Goal: Task Accomplishment & Management: Use online tool/utility

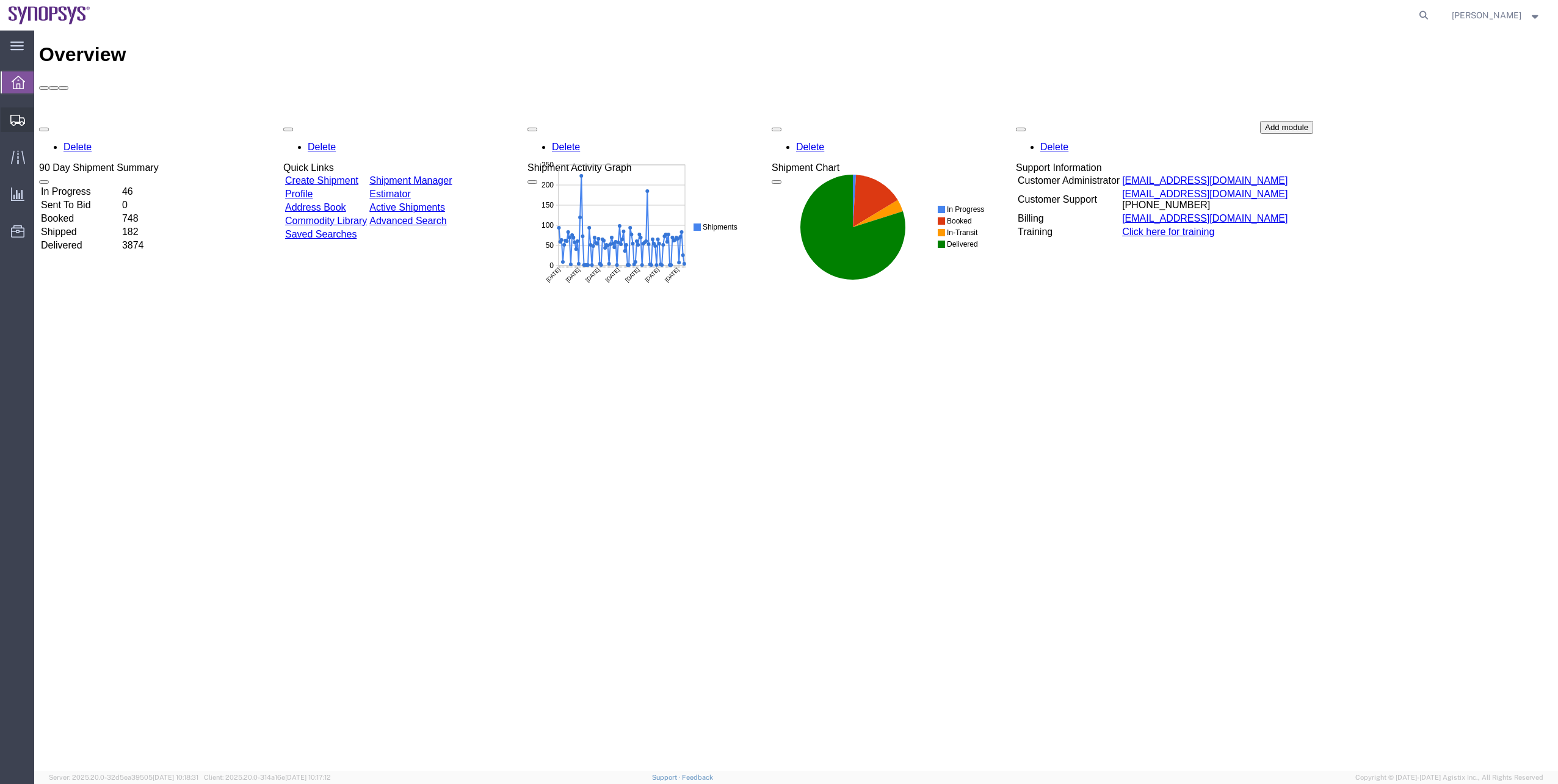
click at [0, 0] on span "Shipment Manager" at bounding box center [0, 0] width 0 height 0
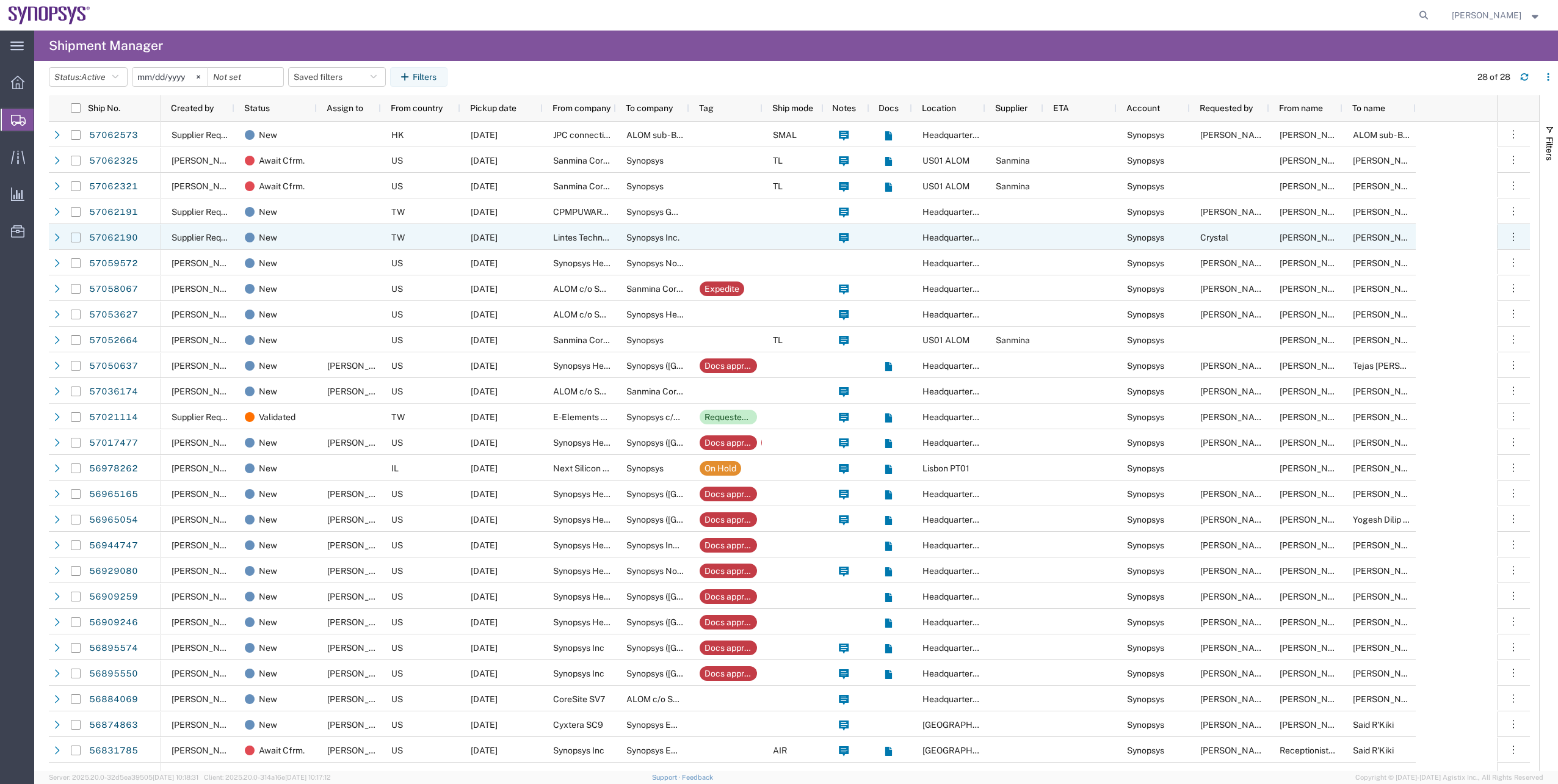
click at [78, 233] on input "Press Space to toggle row selection (unchecked)" at bounding box center [76, 238] width 10 height 10
checkbox input "true"
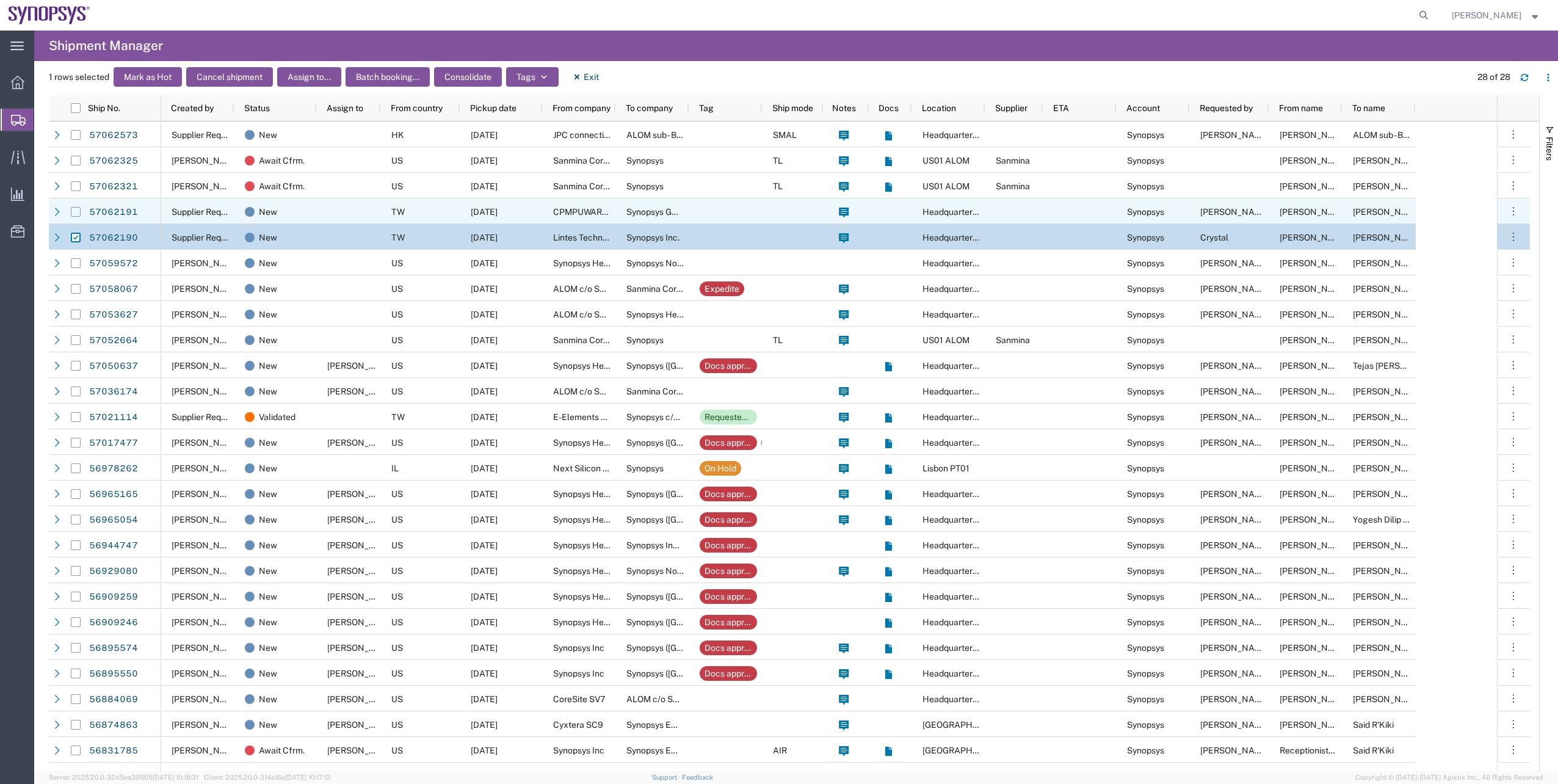
click at [74, 213] on input "Press Space to toggle row selection (unchecked)" at bounding box center [76, 212] width 10 height 10
checkbox input "true"
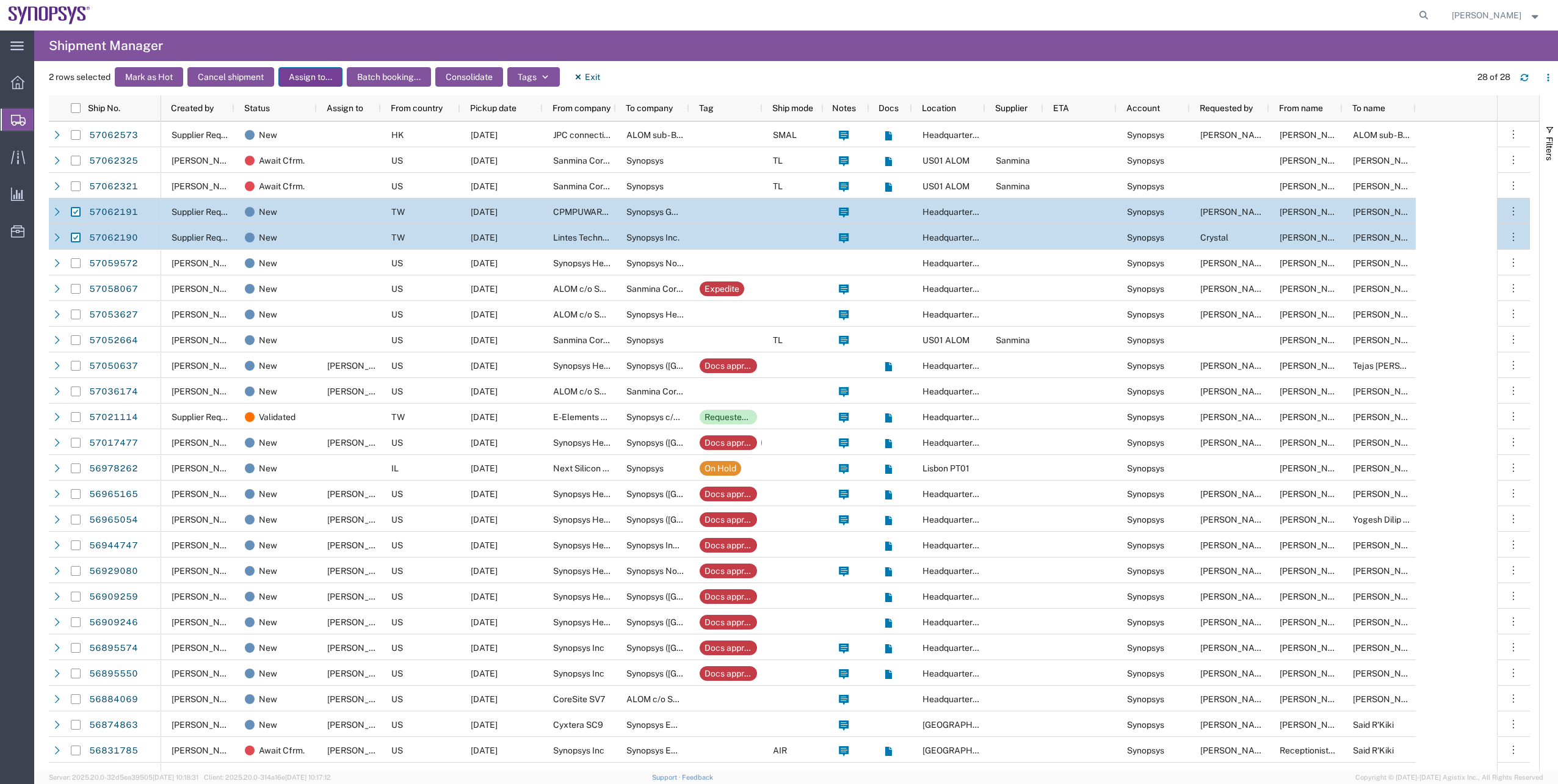
click at [336, 85] on button "Assign to..." at bounding box center [310, 77] width 64 height 19
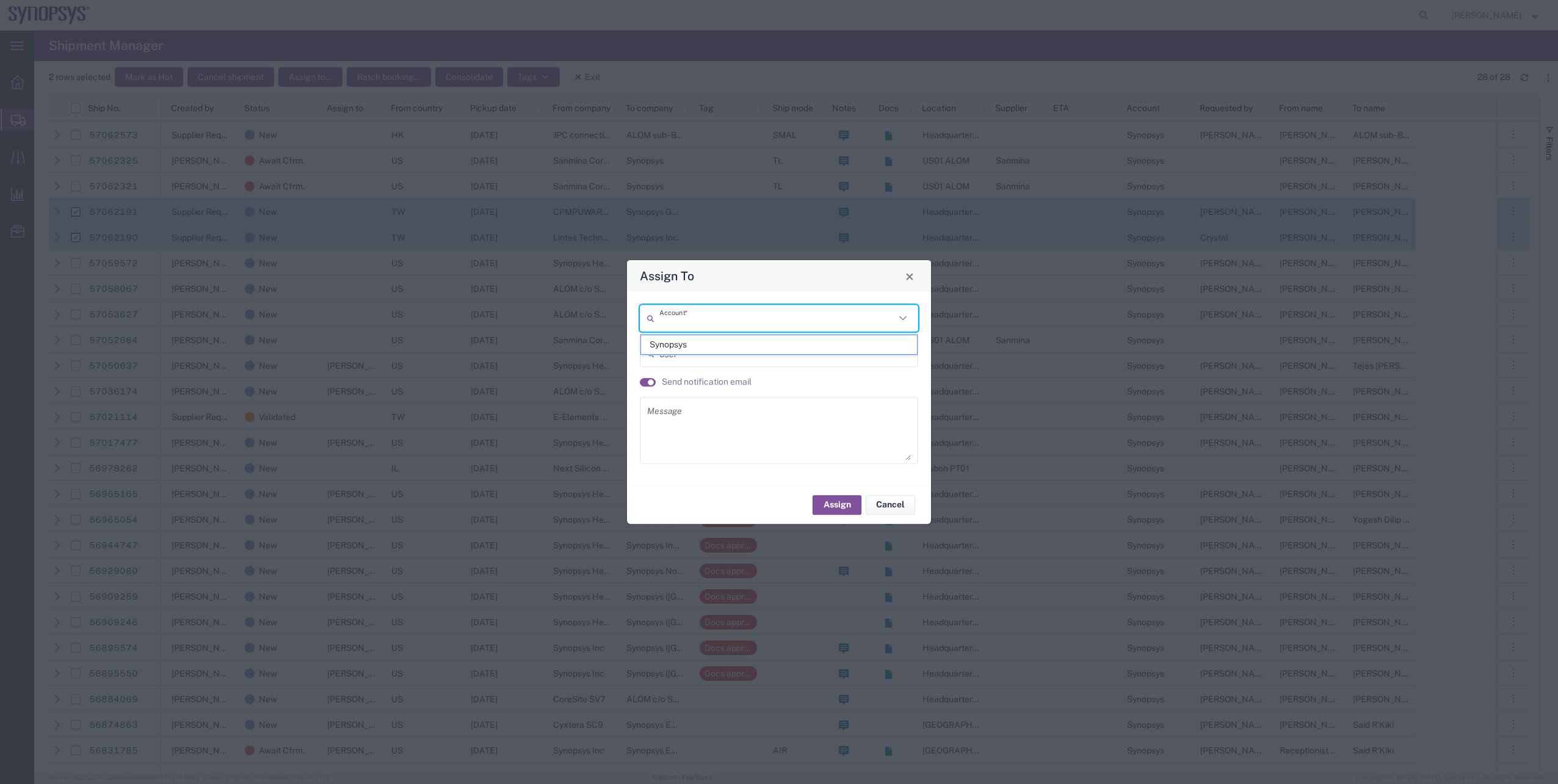
click at [668, 320] on input "text" at bounding box center [777, 318] width 236 height 21
click at [669, 346] on span "Synopsys" at bounding box center [778, 345] width 276 height 19
type input "Synopsys"
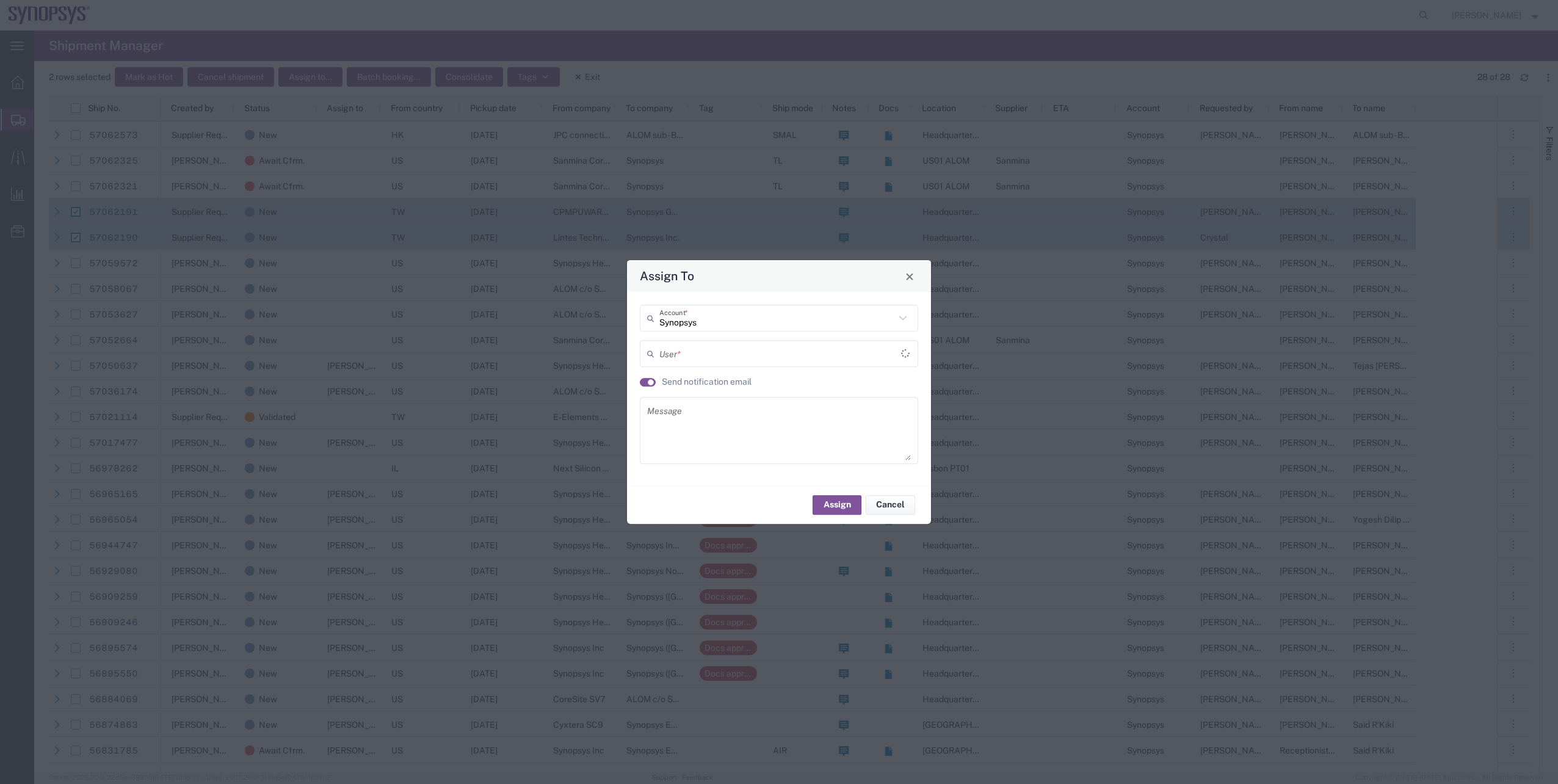
click at [676, 353] on input "text" at bounding box center [780, 353] width 242 height 21
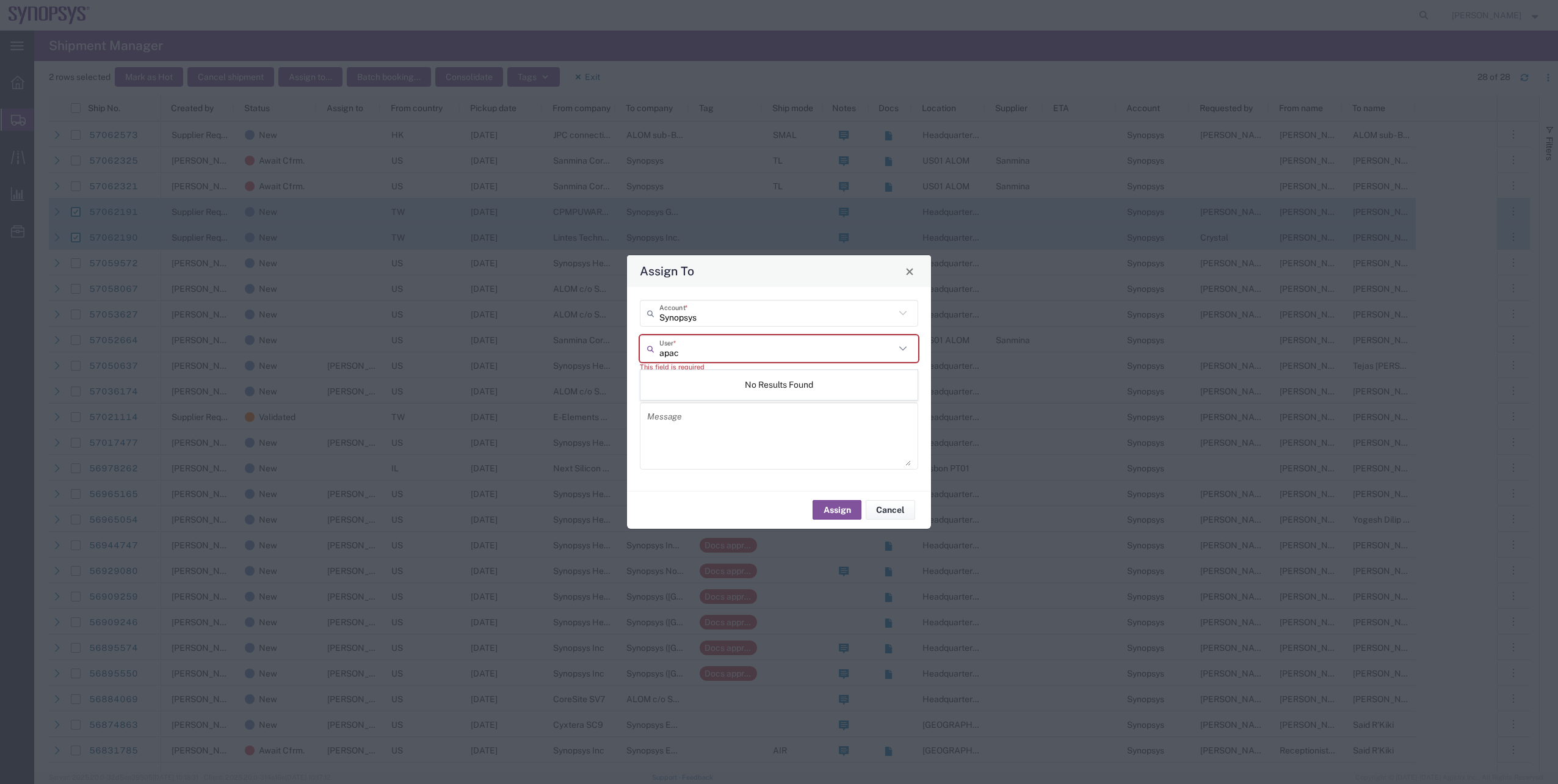
type input "apac"
click at [718, 431] on textarea at bounding box center [779, 435] width 264 height 60
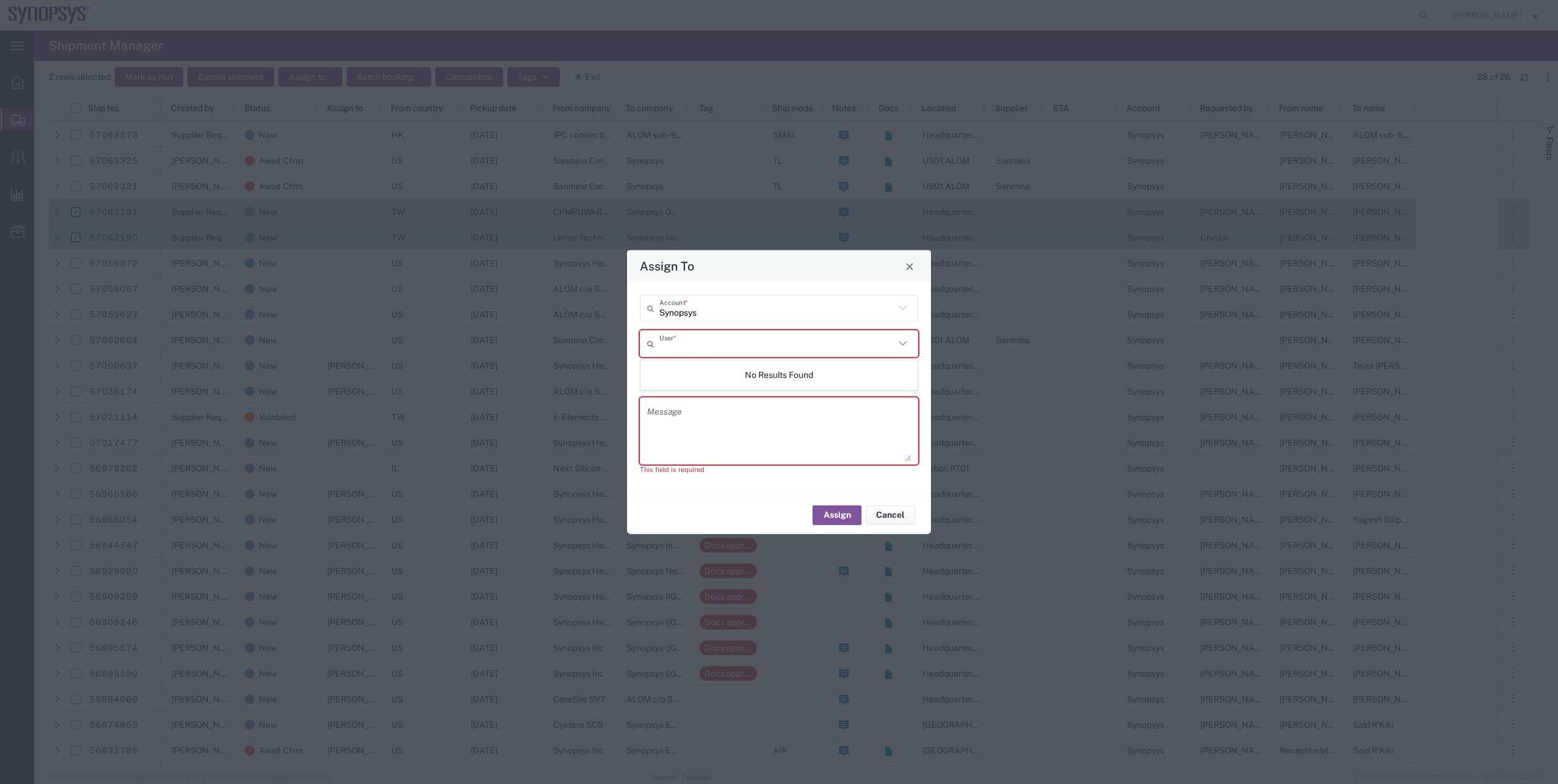
click at [694, 356] on div "User *" at bounding box center [779, 344] width 278 height 27
click at [687, 346] on input "text" at bounding box center [777, 343] width 236 height 21
type input "apac"
click at [712, 425] on textarea at bounding box center [779, 430] width 264 height 60
click at [701, 351] on input "text" at bounding box center [777, 343] width 236 height 21
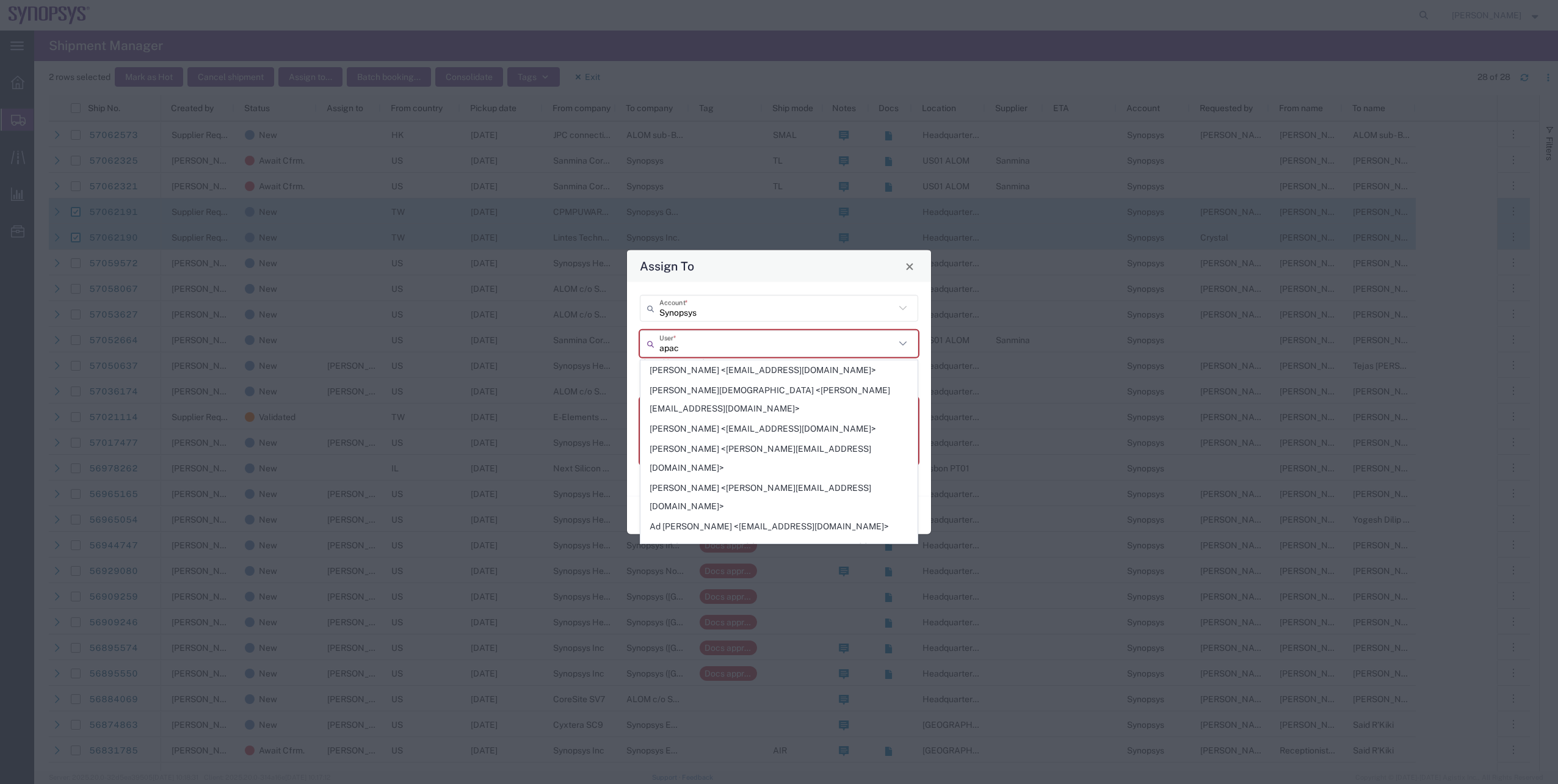
type input "apac"
click at [728, 330] on div "apac User *" at bounding box center [779, 344] width 278 height 27
click at [725, 324] on div "Synopsys Account * apac User * This field is required Send notification email M…" at bounding box center [779, 389] width 291 height 188
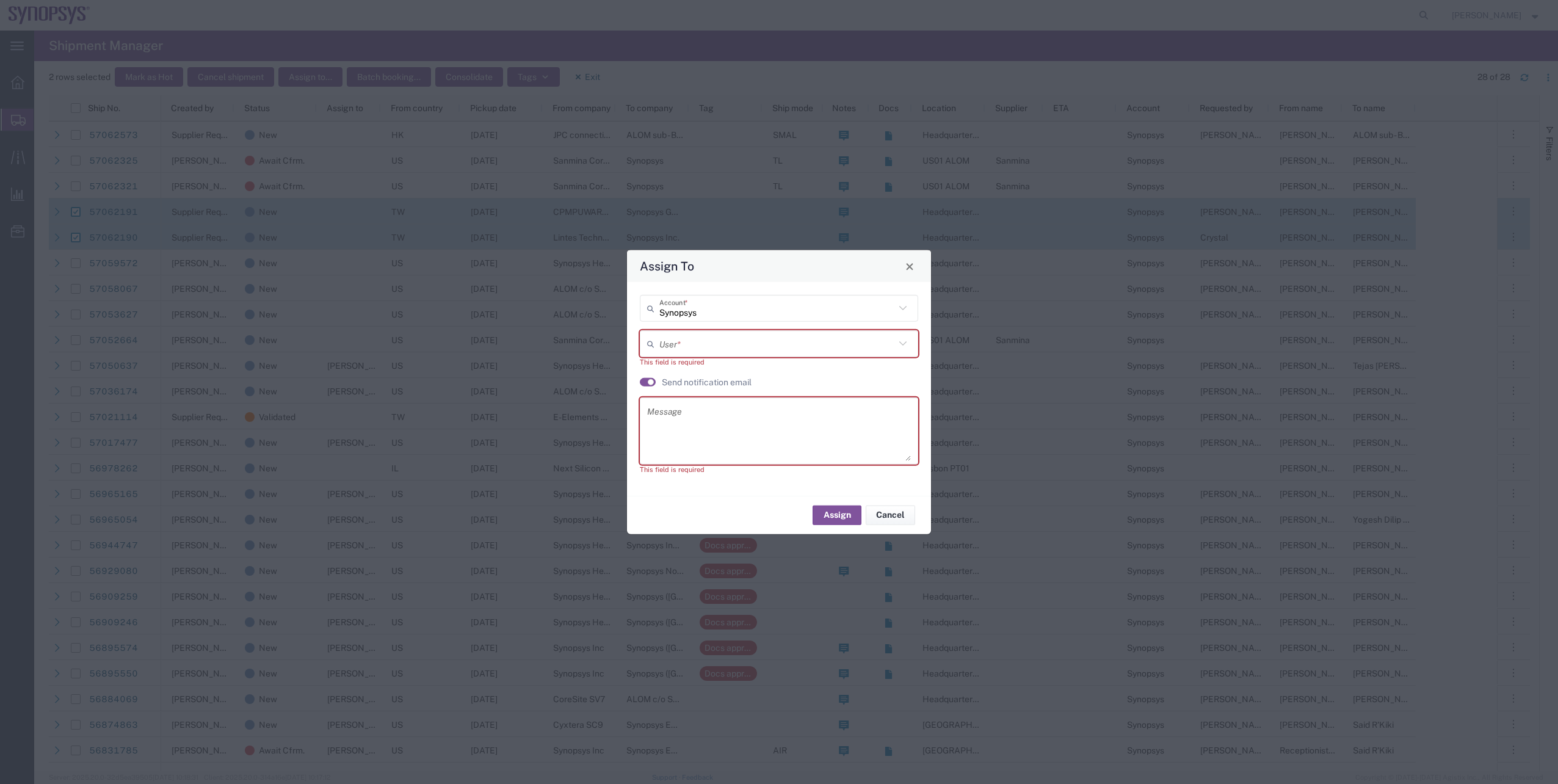
click at [723, 338] on input "text" at bounding box center [777, 343] width 236 height 21
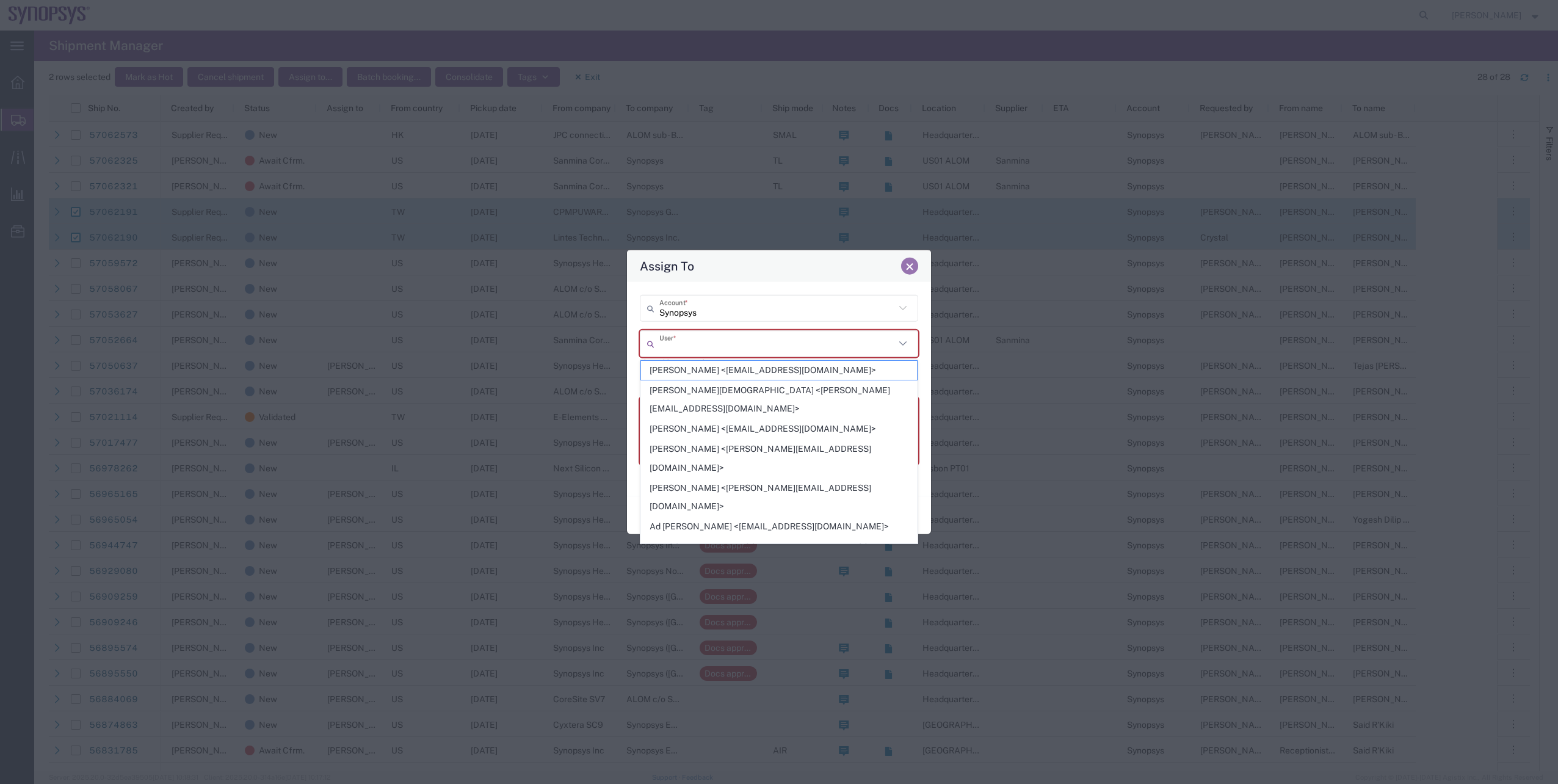
click at [908, 269] on span "Close" at bounding box center [910, 266] width 8 height 8
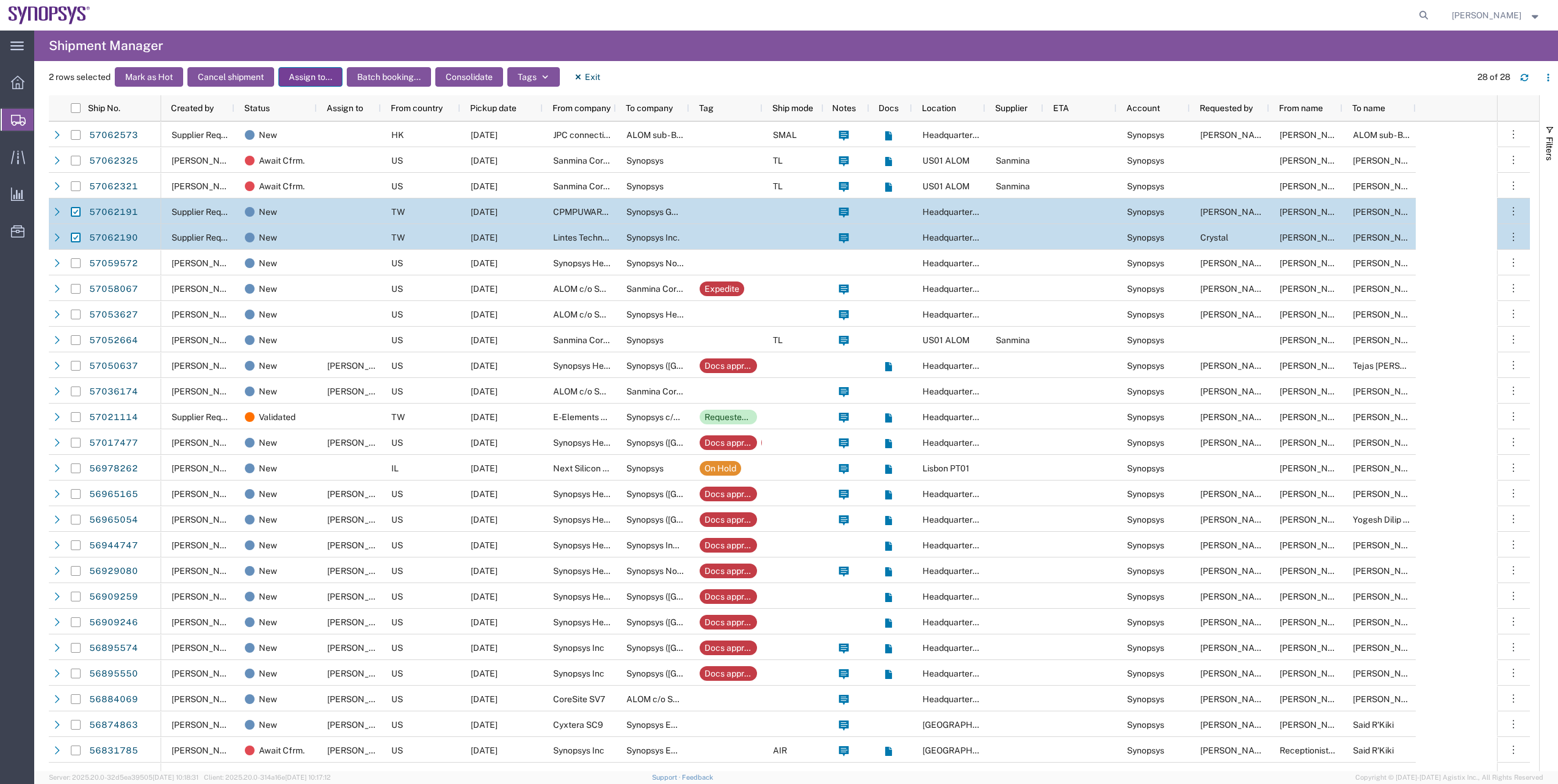
click at [324, 73] on button "Assign to..." at bounding box center [310, 77] width 64 height 19
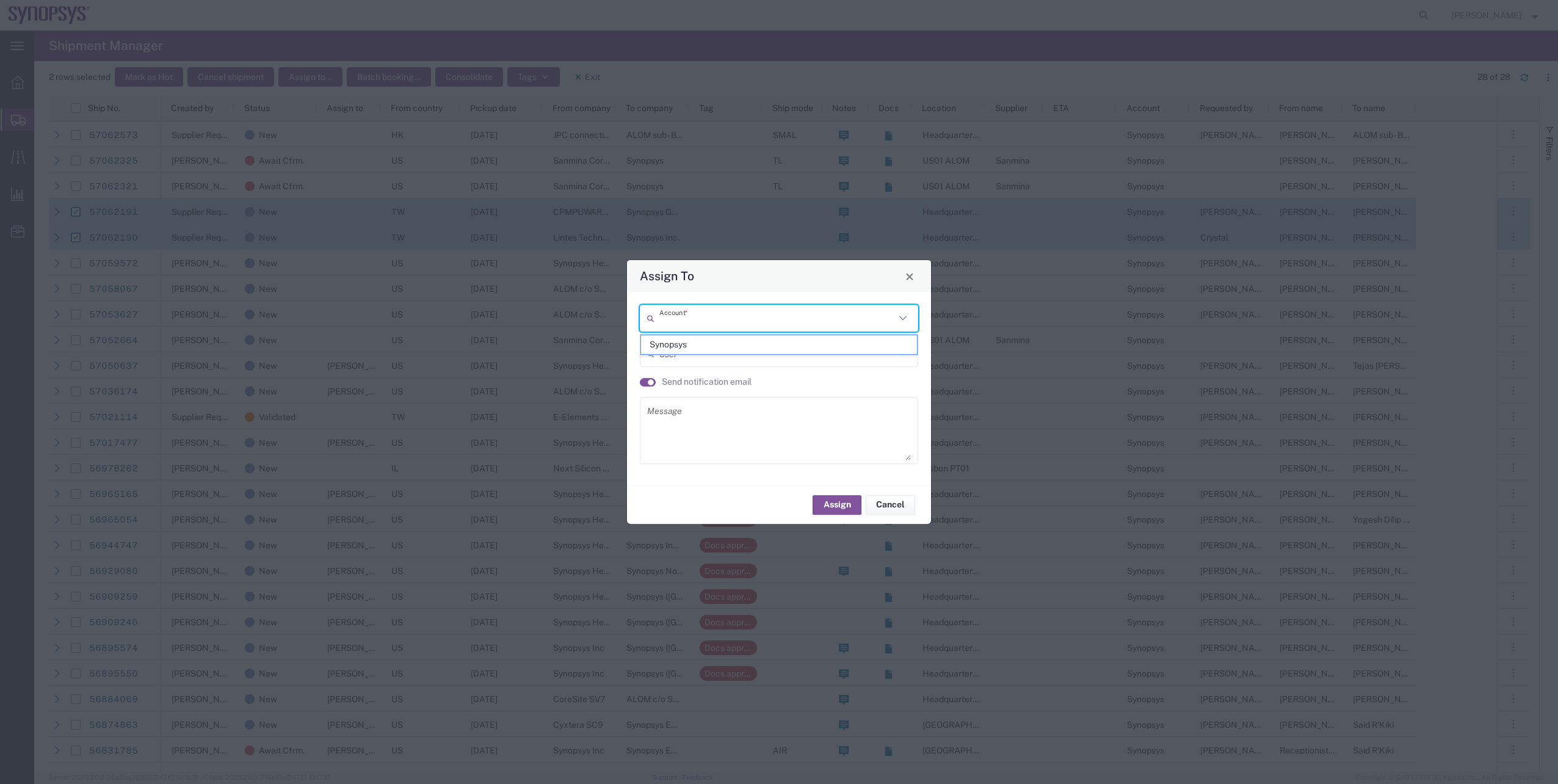
click at [771, 326] on input "text" at bounding box center [777, 318] width 236 height 21
click at [669, 343] on span "Synopsys" at bounding box center [778, 345] width 276 height 19
type input "Synopsys"
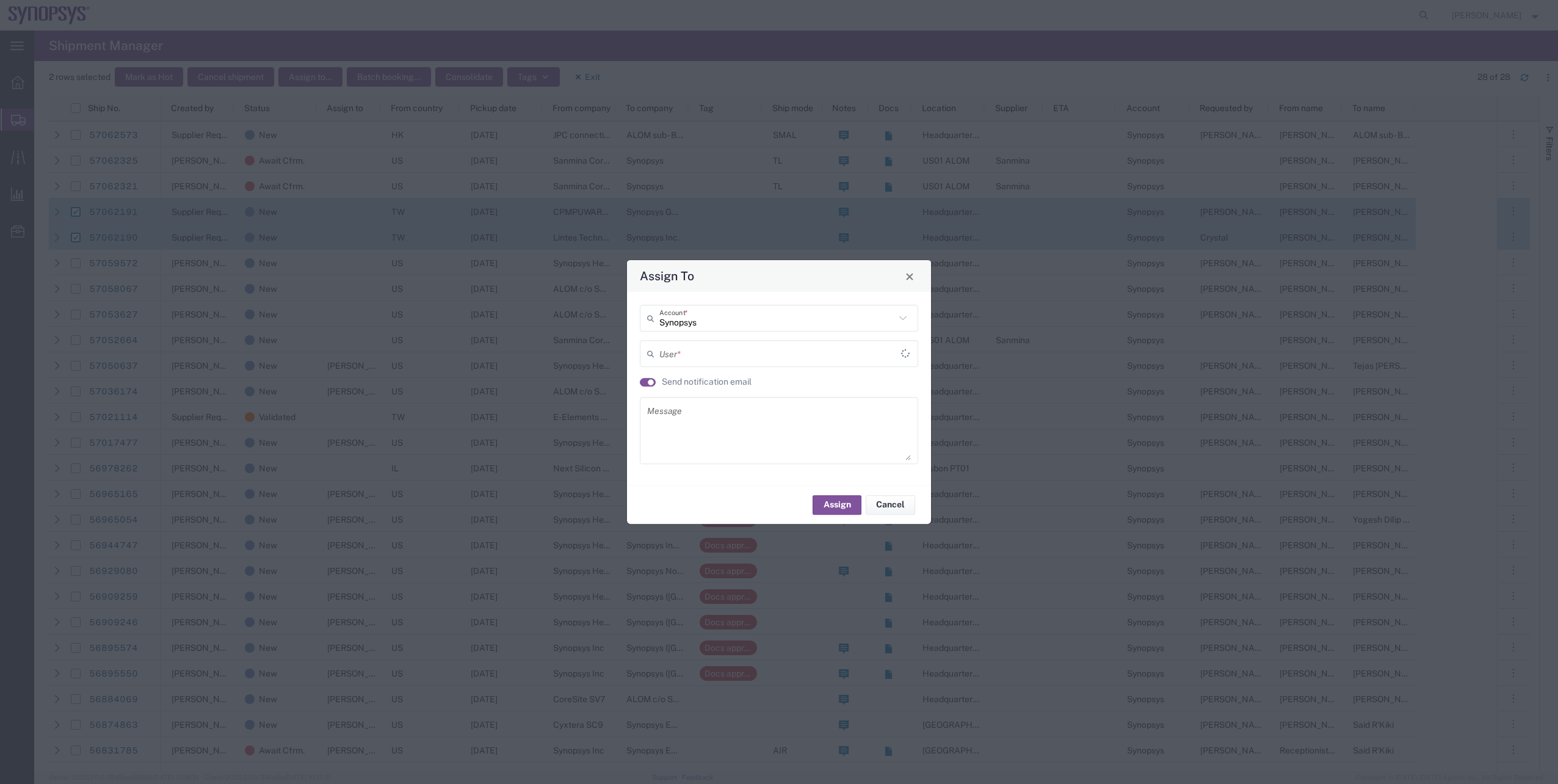
click at [674, 355] on input "text" at bounding box center [780, 353] width 242 height 21
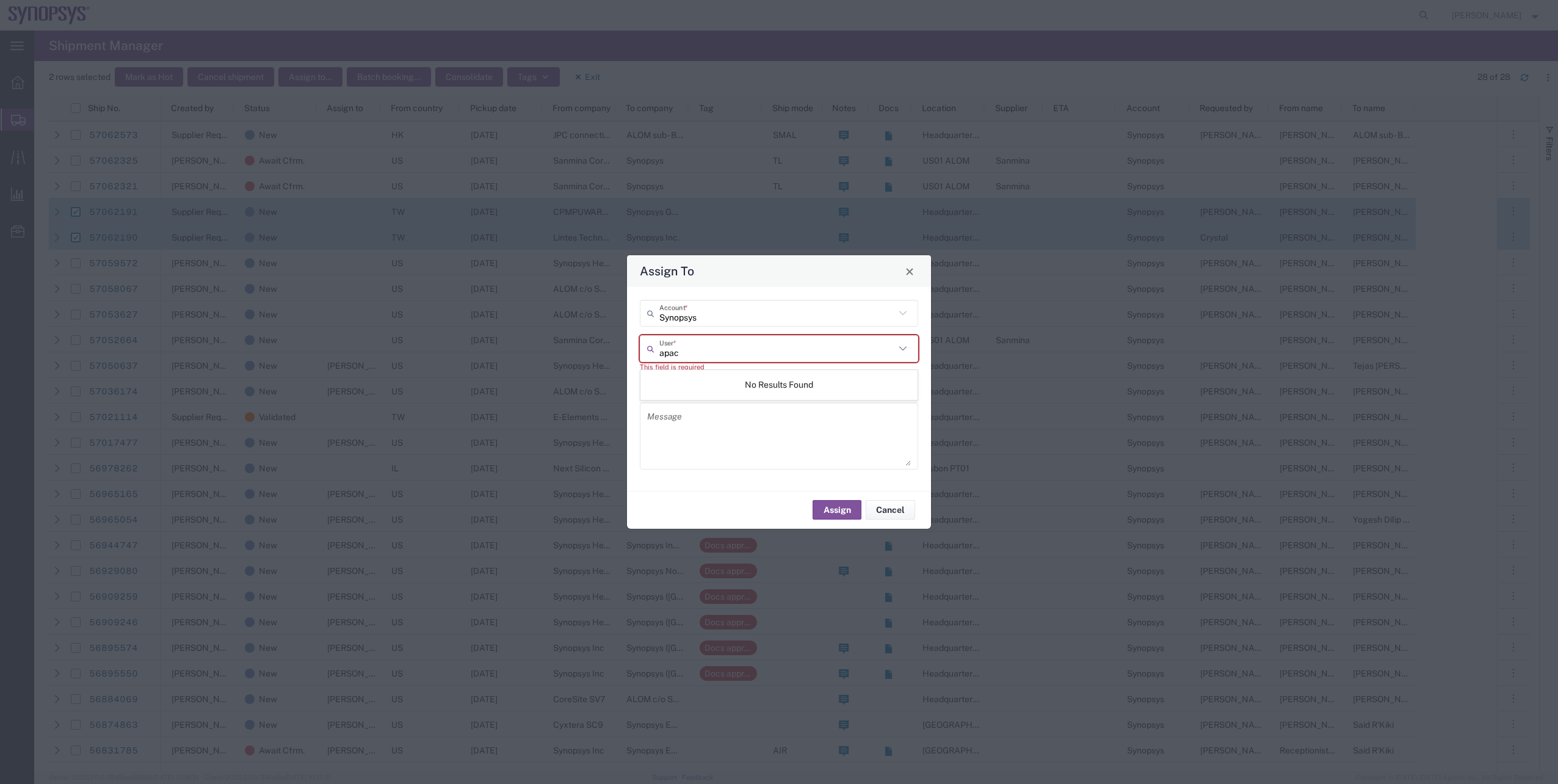
type input "apac"
click at [725, 430] on textarea at bounding box center [779, 435] width 264 height 60
type textarea "."
click at [692, 348] on input "text" at bounding box center [780, 347] width 242 height 21
click at [668, 378] on span "Shipping APAC <[EMAIL_ADDRESS][DOMAIN_NAME]>" at bounding box center [778, 375] width 276 height 19
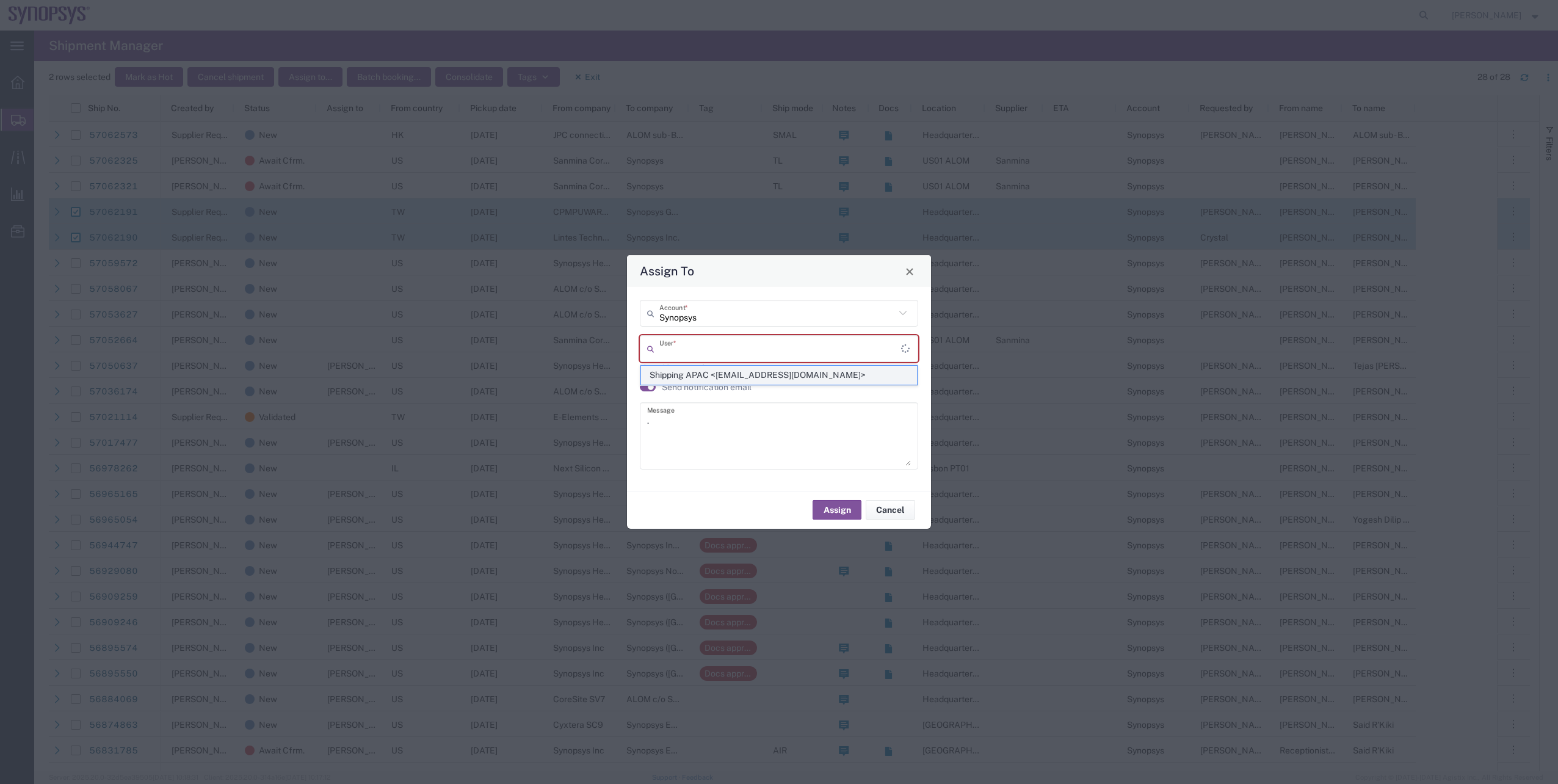
type input "Shipping APAC <[EMAIL_ADDRESS][DOMAIN_NAME]>"
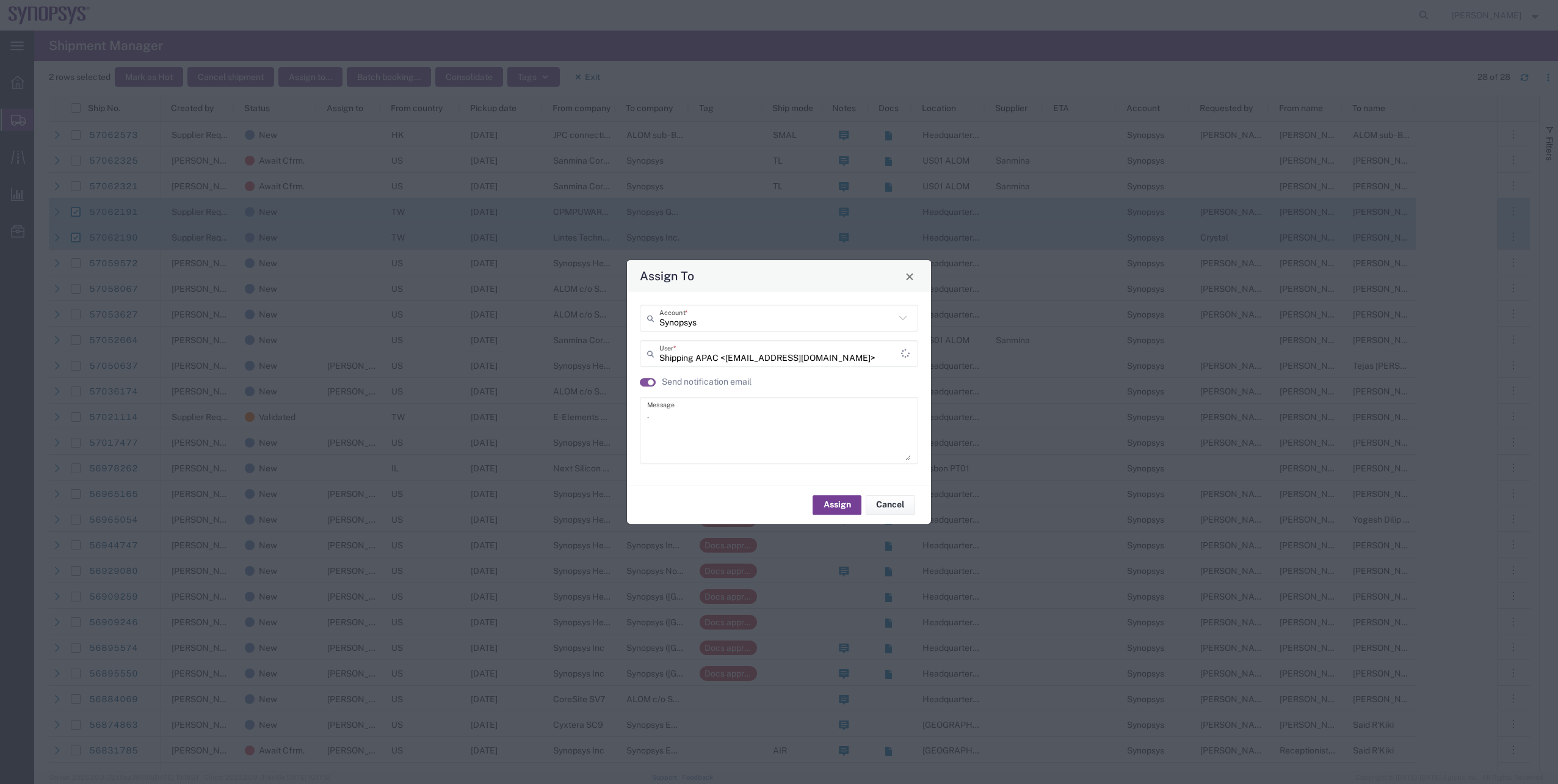
click at [819, 499] on button "Assign" at bounding box center [837, 504] width 49 height 19
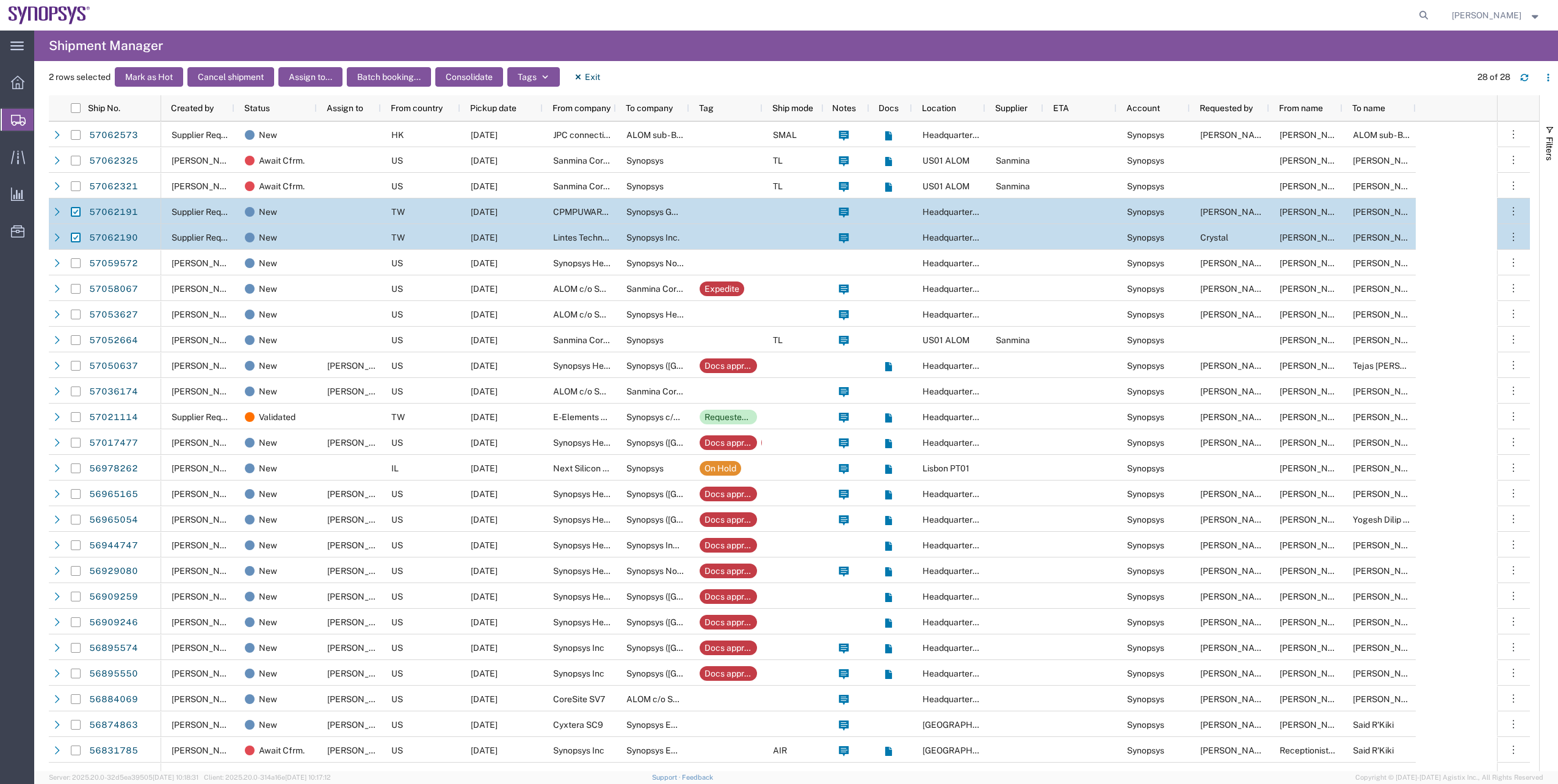
click at [73, 213] on input "Press Space to toggle row selection (checked)" at bounding box center [76, 212] width 10 height 10
checkbox input "false"
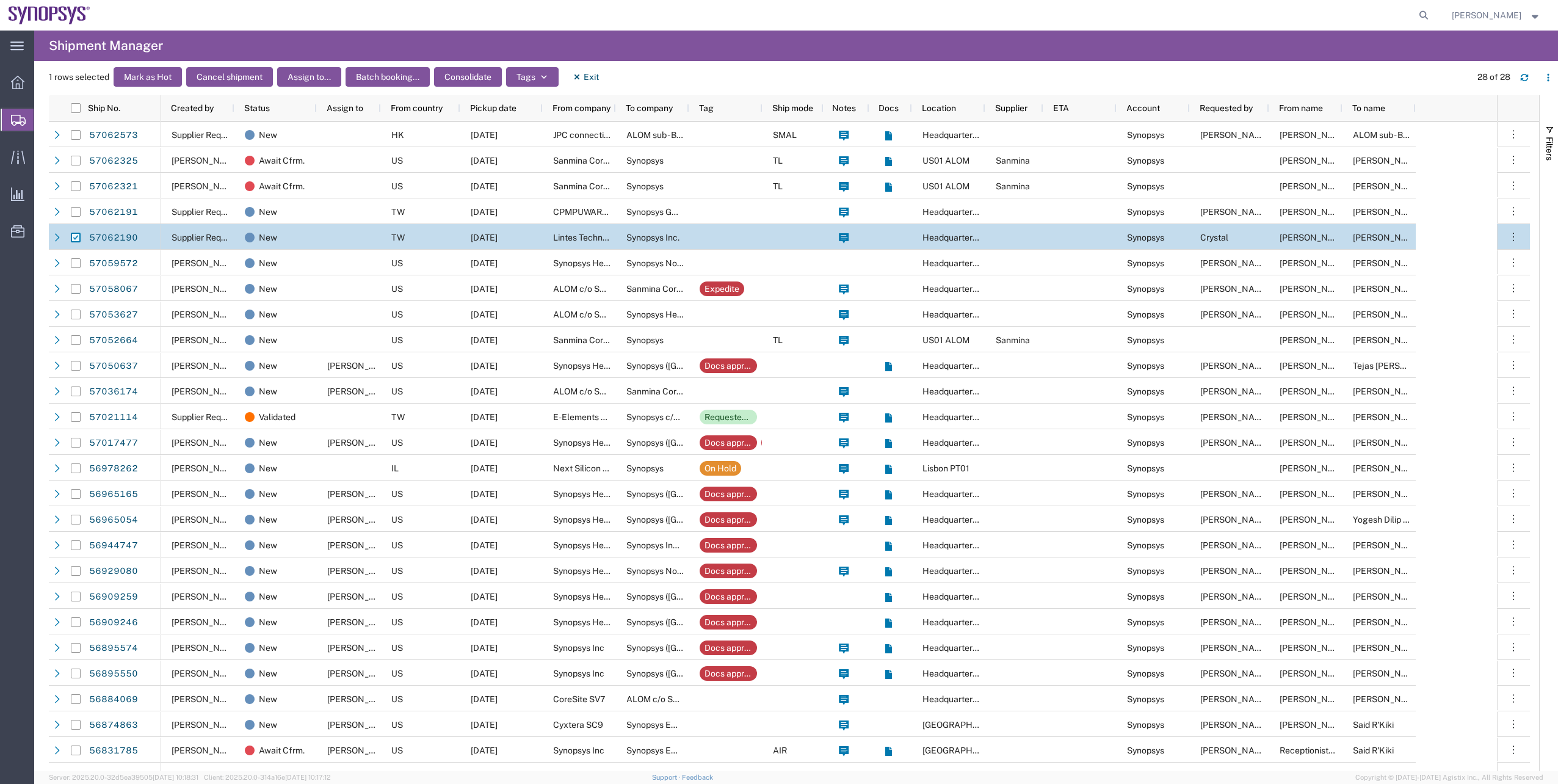
click at [73, 238] on input "Press Space to toggle row selection (checked)" at bounding box center [76, 238] width 10 height 10
checkbox input "false"
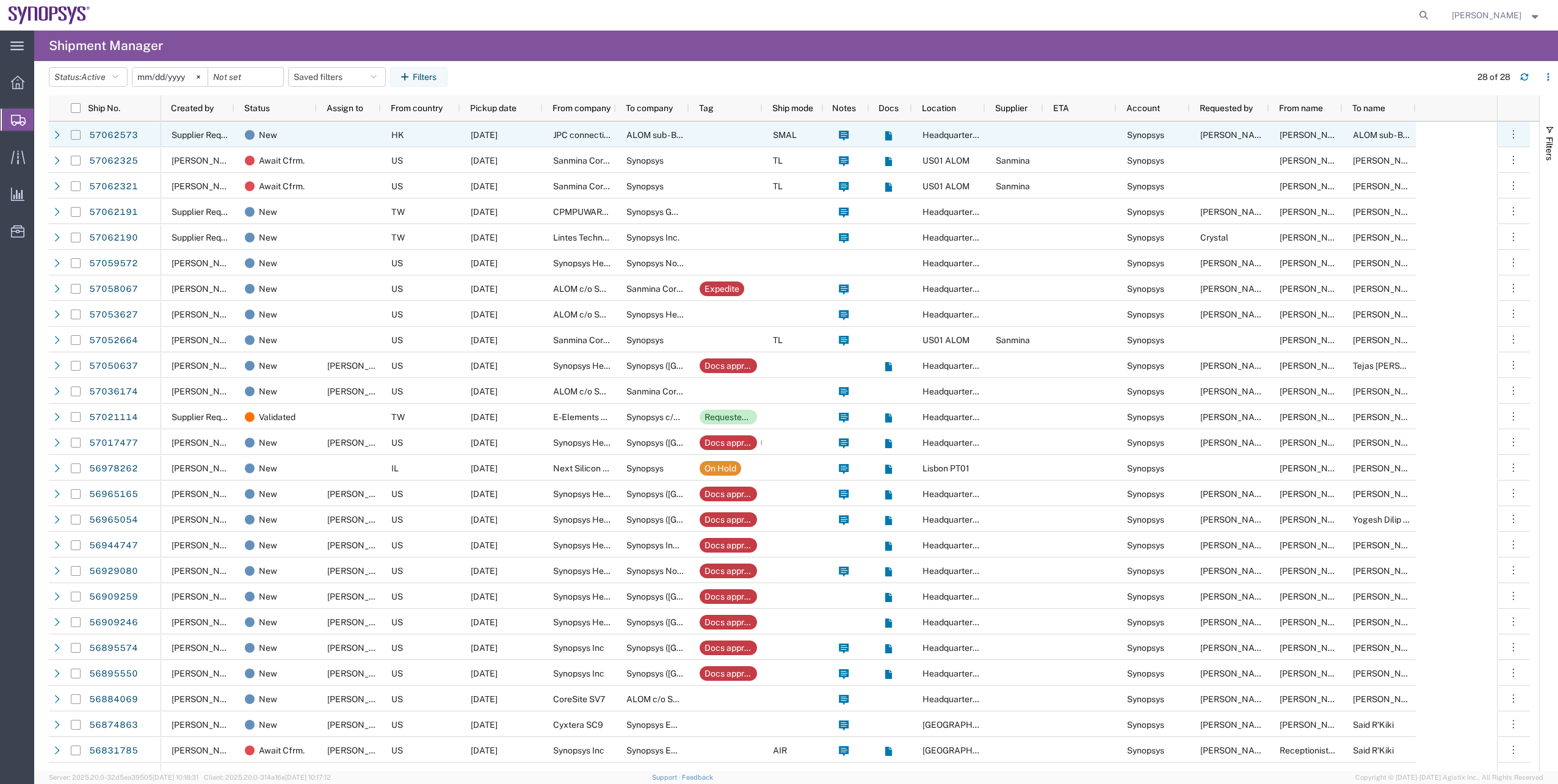
click at [77, 138] on input "Press Space to toggle row selection (unchecked)" at bounding box center [76, 135] width 10 height 10
checkbox input "true"
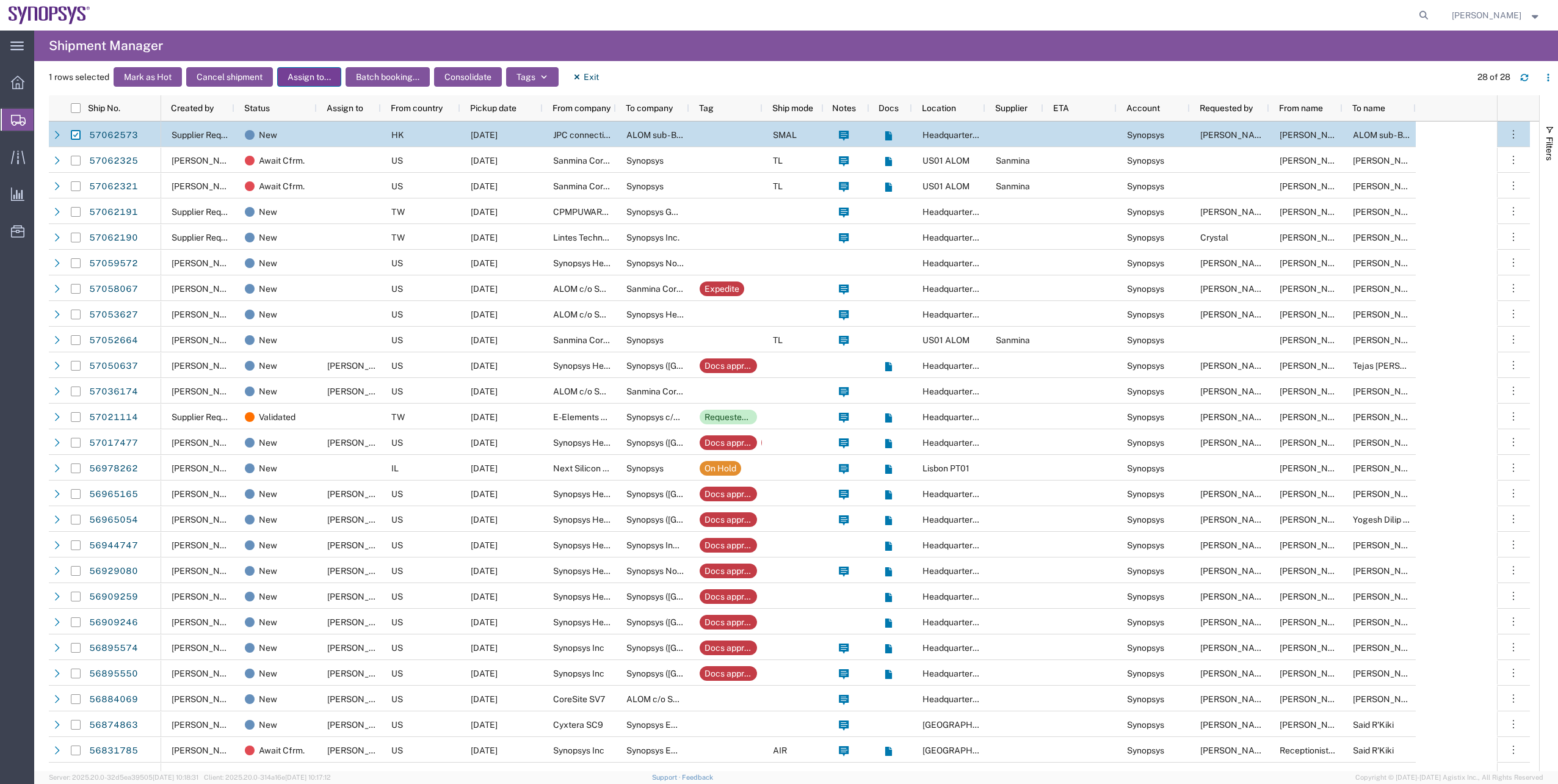
click at [312, 84] on button "Assign to..." at bounding box center [309, 77] width 64 height 19
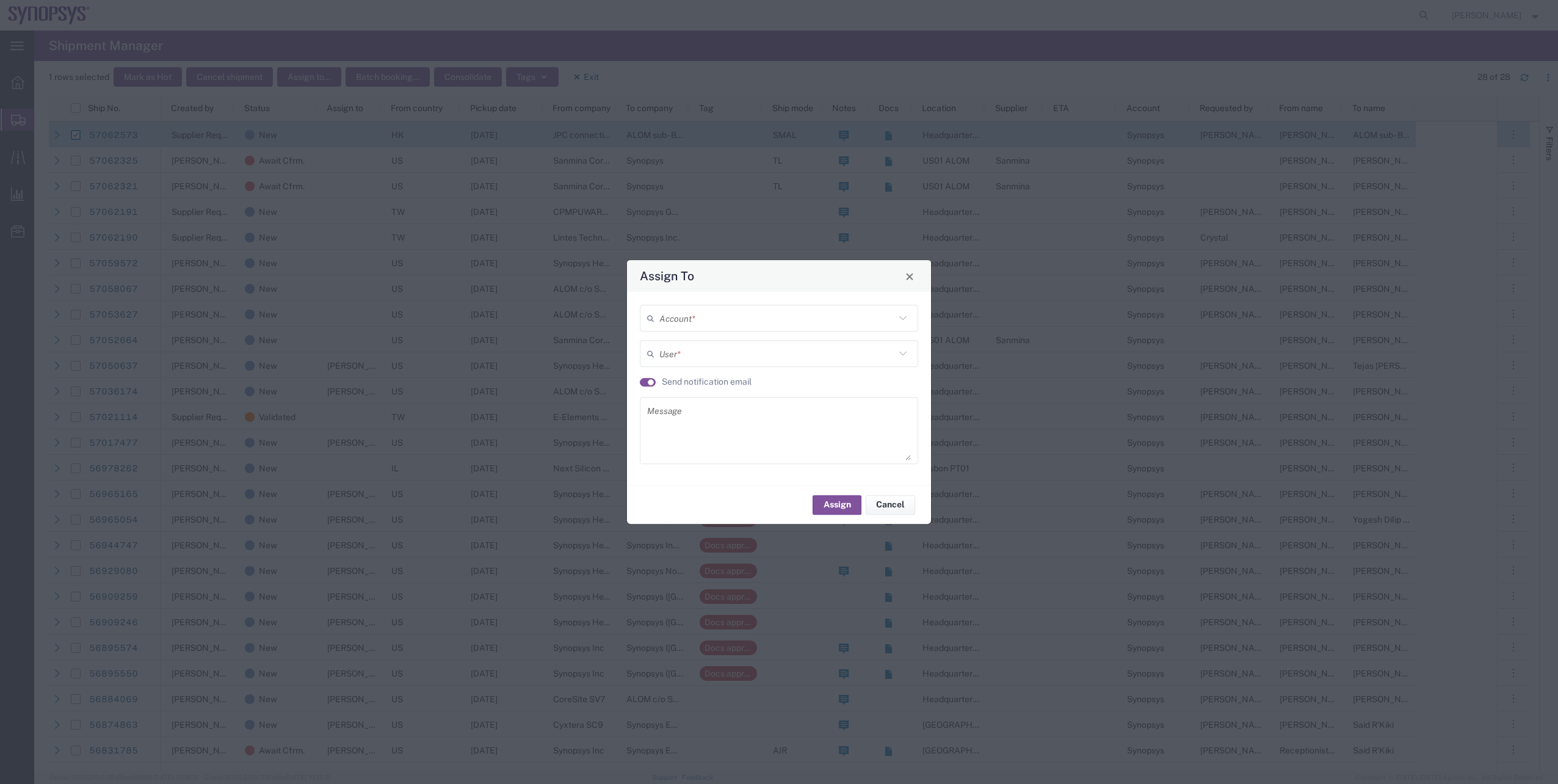
click at [719, 321] on input "text" at bounding box center [777, 318] width 236 height 21
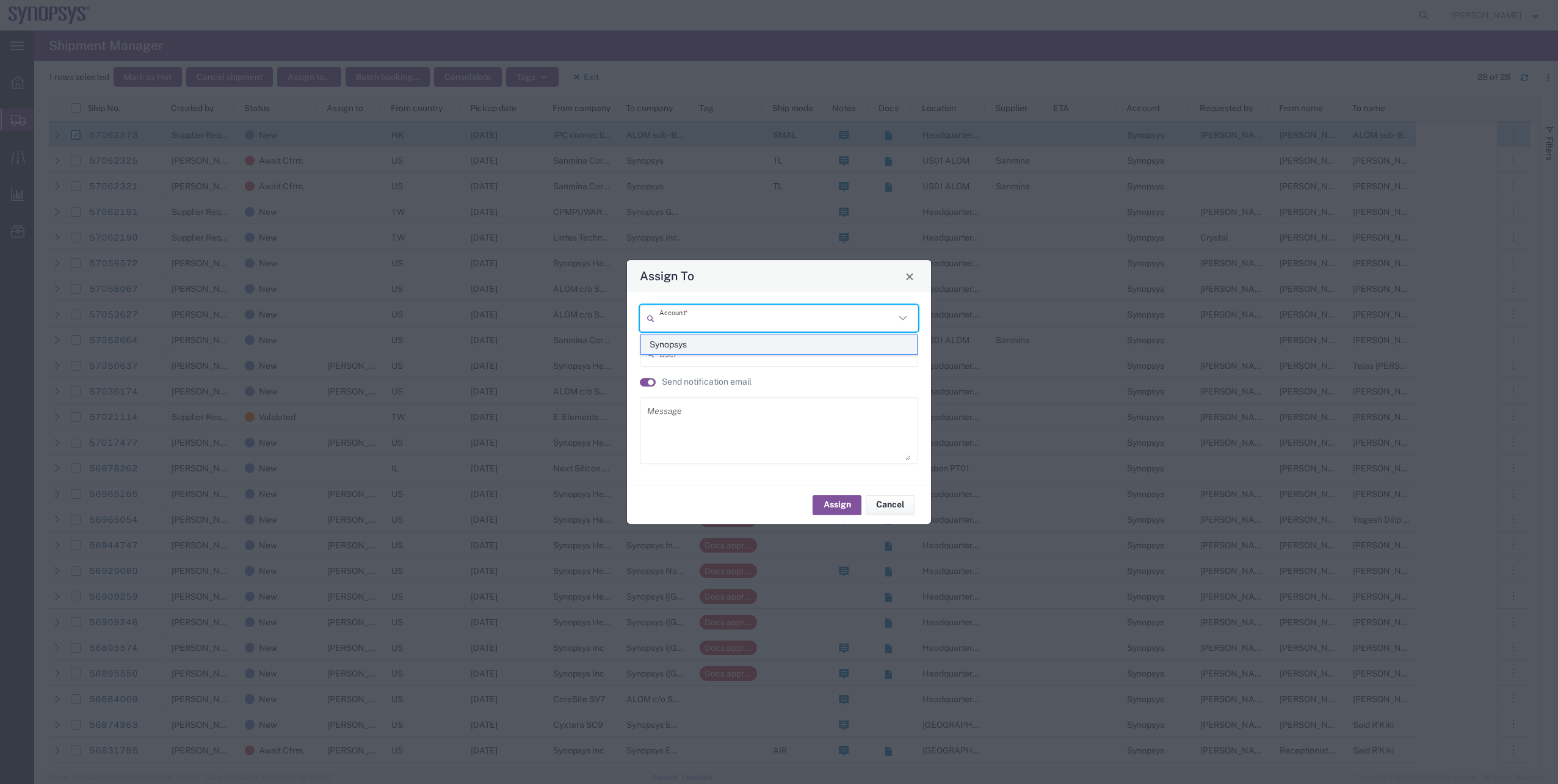
click at [685, 337] on span "Synopsys" at bounding box center [778, 345] width 276 height 19
type input "Synopsys"
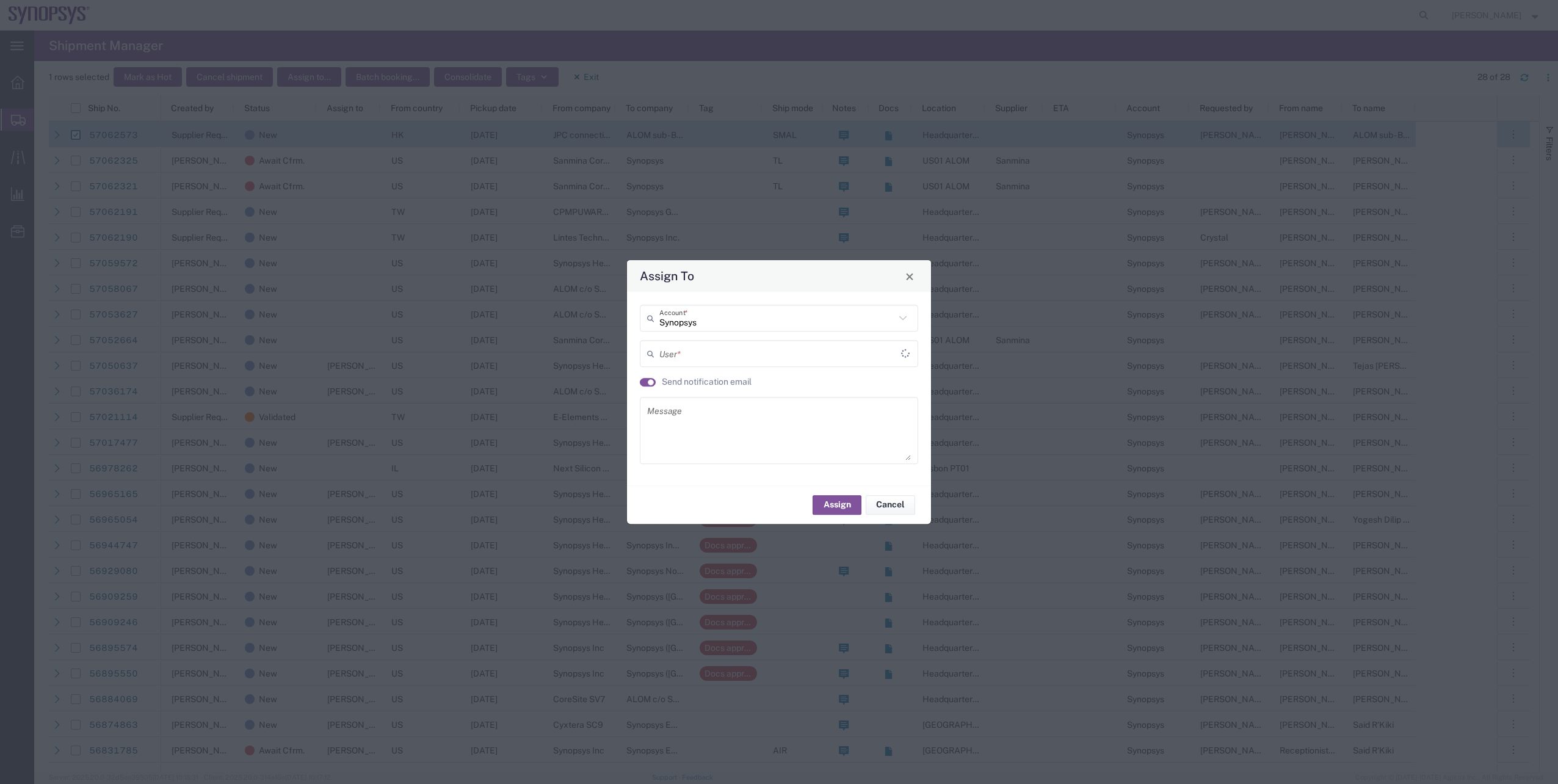
click at [681, 350] on input "text" at bounding box center [780, 353] width 242 height 21
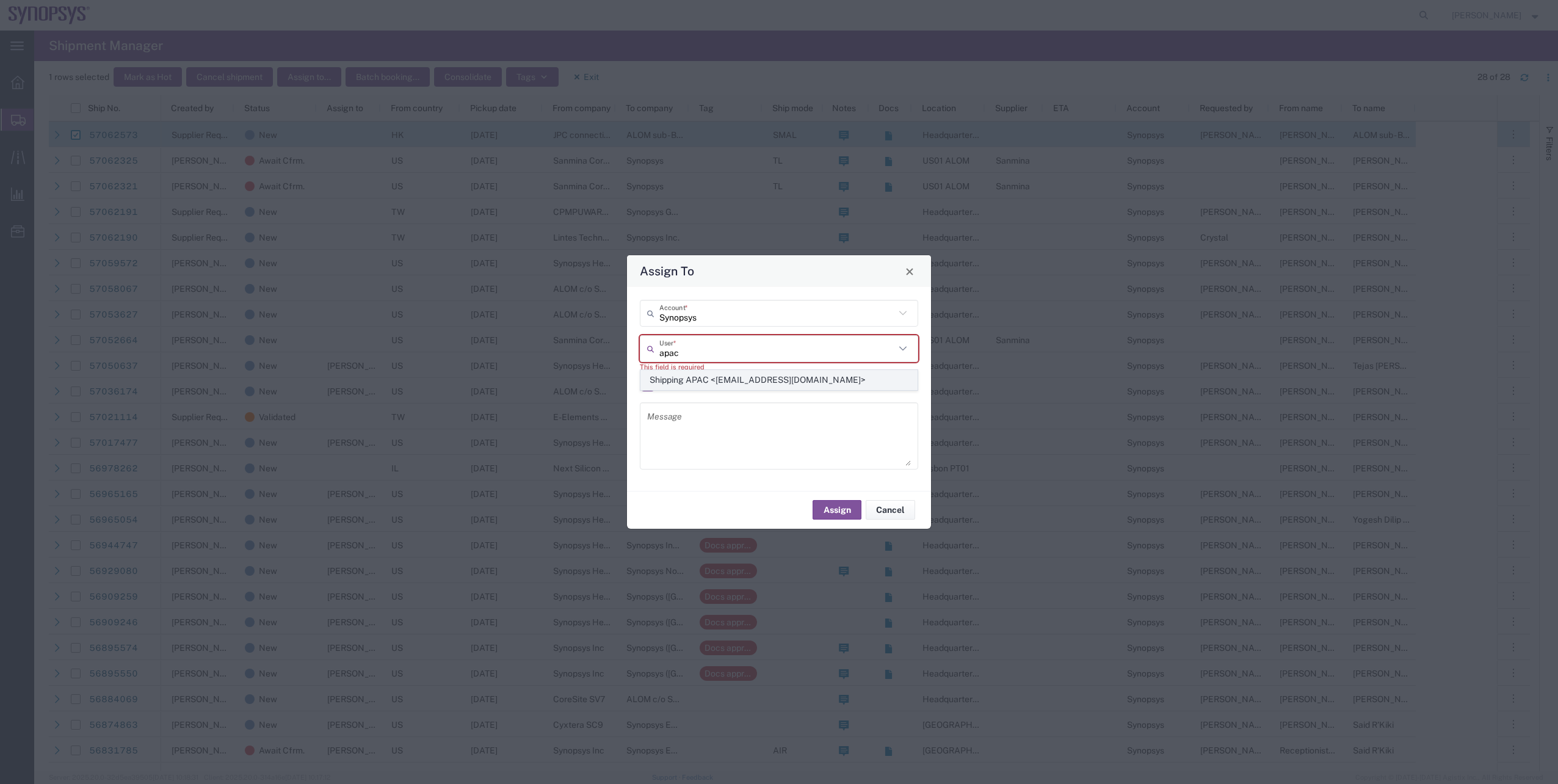
click at [690, 375] on span "Shipping APAC <[EMAIL_ADDRESS][DOMAIN_NAME]>" at bounding box center [778, 380] width 276 height 19
type input "Shipping APAC <[EMAIL_ADDRESS][DOMAIN_NAME]>"
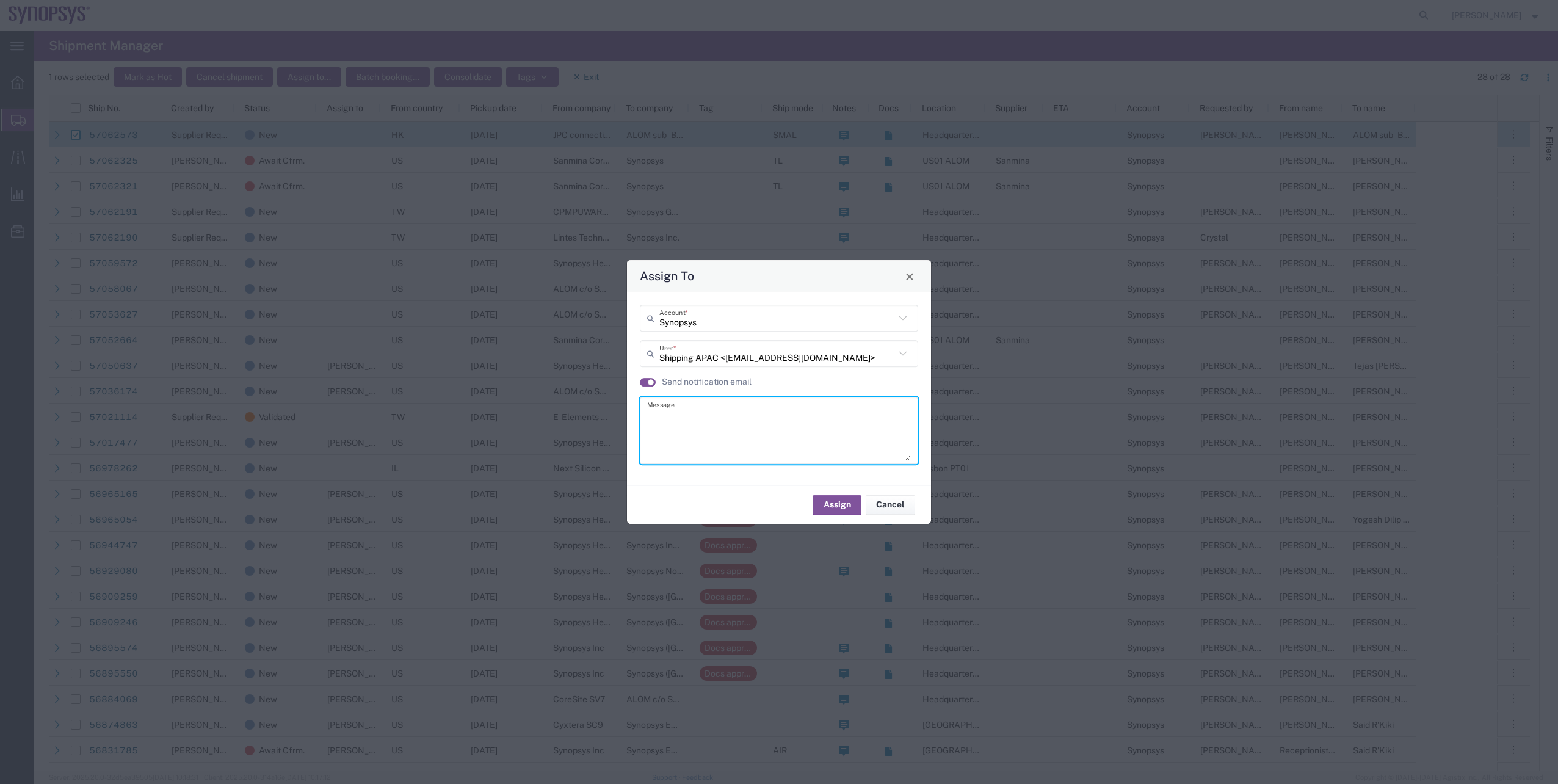
click at [690, 410] on textarea at bounding box center [779, 430] width 264 height 60
type textarea "."
click at [852, 509] on button "Assign" at bounding box center [837, 504] width 49 height 19
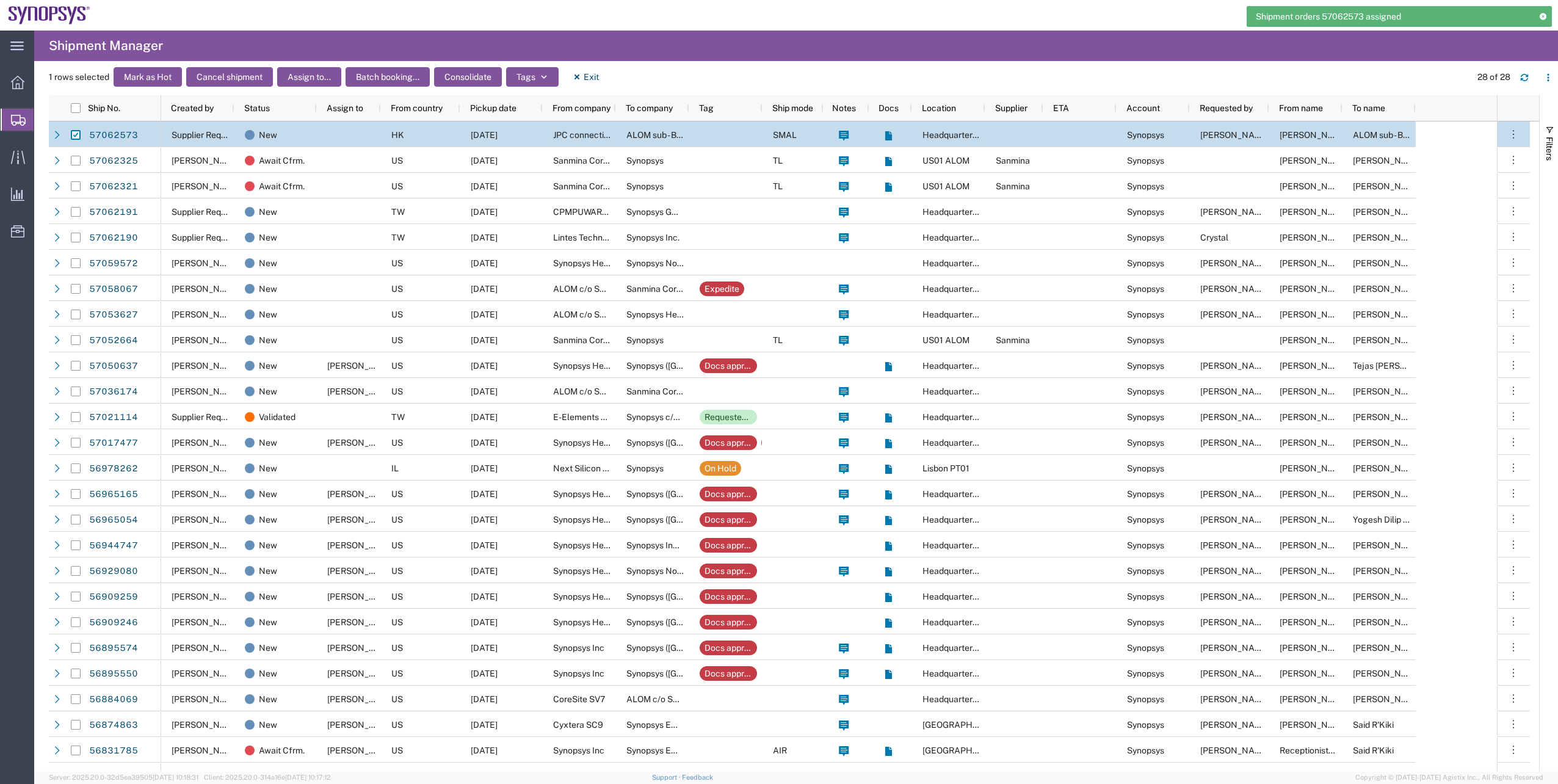
click at [73, 132] on input "Press Space to toggle row selection (checked)" at bounding box center [76, 135] width 10 height 10
checkbox input "false"
